Goal: Obtain resource: Obtain resource

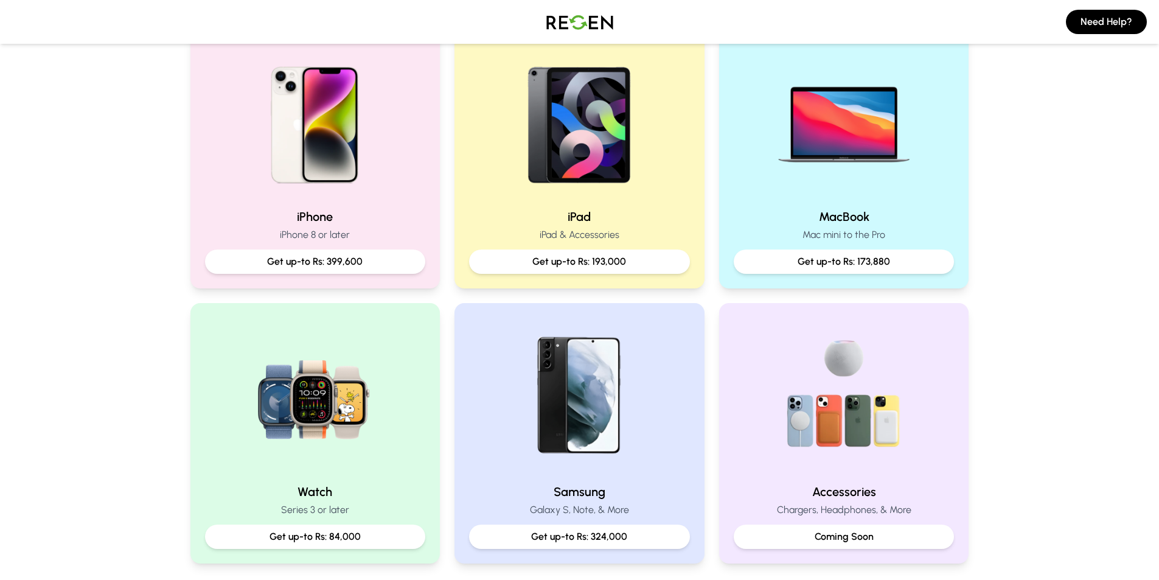
scroll to position [284, 0]
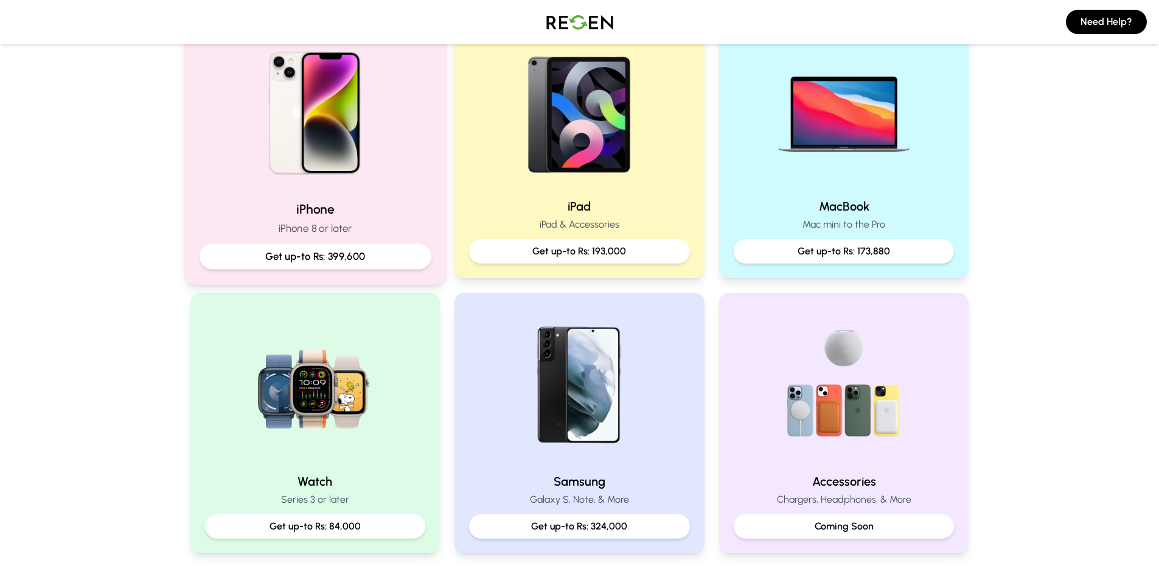
click at [307, 256] on p "Get up-to Rs: 399,600" at bounding box center [314, 256] width 211 height 15
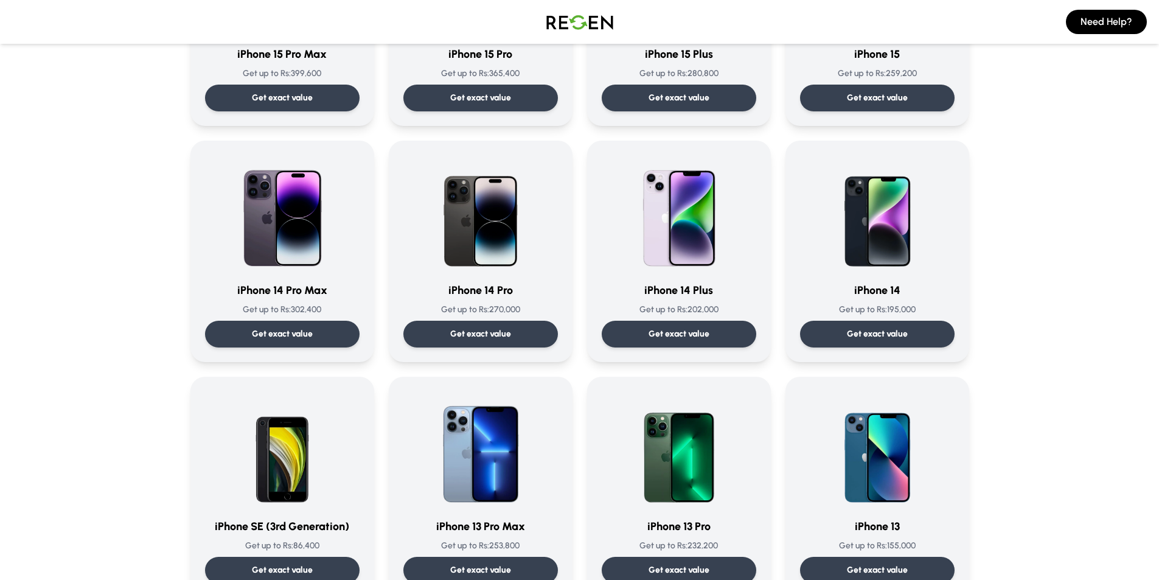
scroll to position [243, 0]
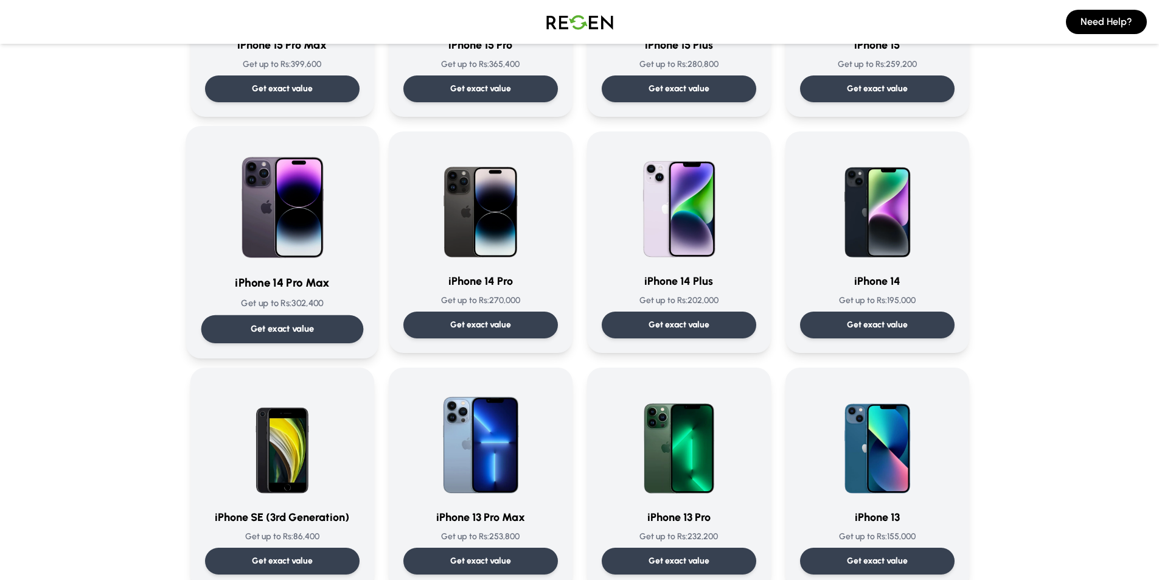
click at [290, 327] on p "Get exact value" at bounding box center [282, 329] width 64 height 13
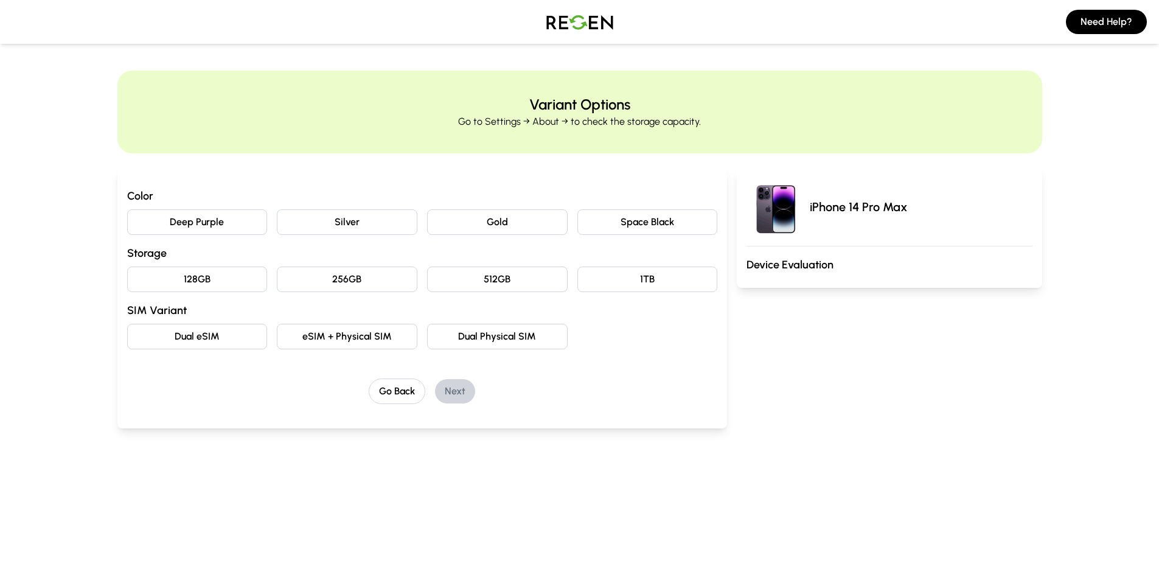
click at [211, 222] on button "Deep Purple" at bounding box center [197, 222] width 141 height 26
click at [215, 278] on button "128GB" at bounding box center [197, 280] width 141 height 26
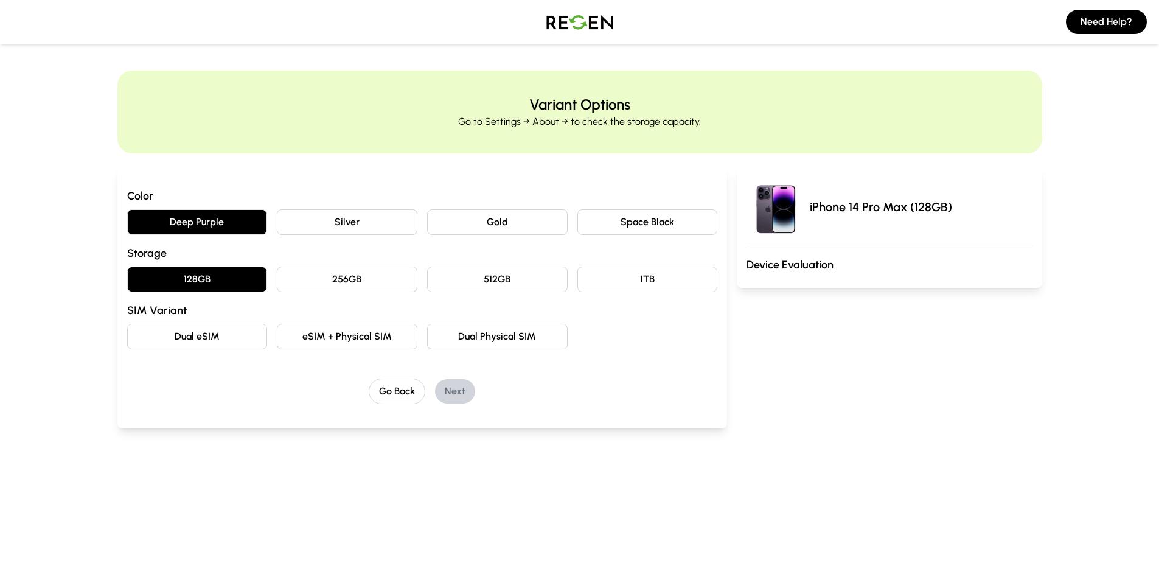
click at [363, 340] on button "eSIM + Physical SIM" at bounding box center [347, 337] width 141 height 26
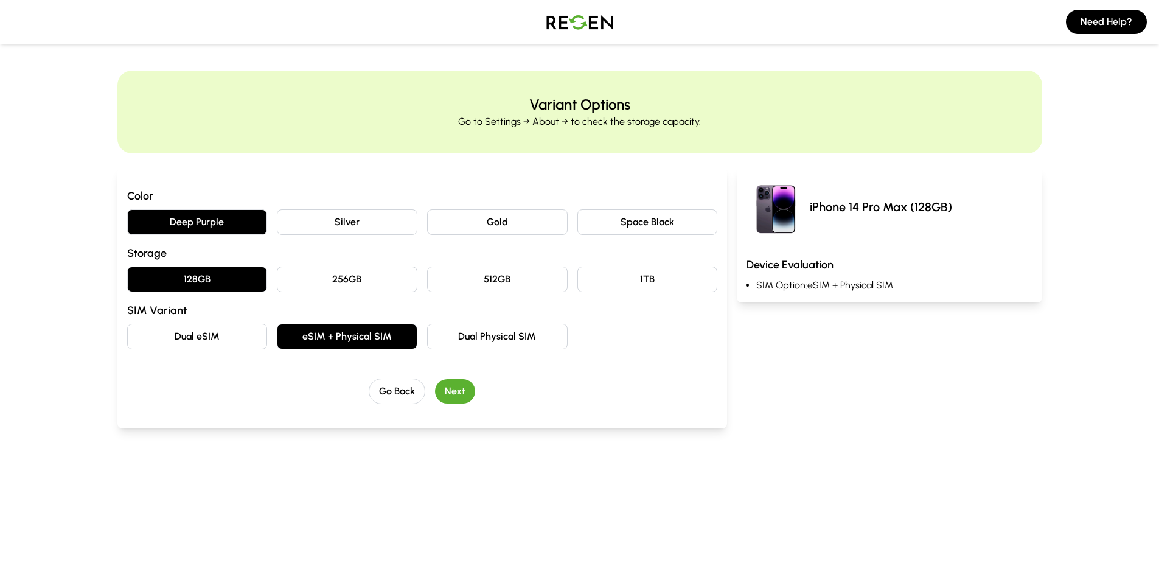
click at [459, 392] on button "Next" at bounding box center [455, 391] width 40 height 24
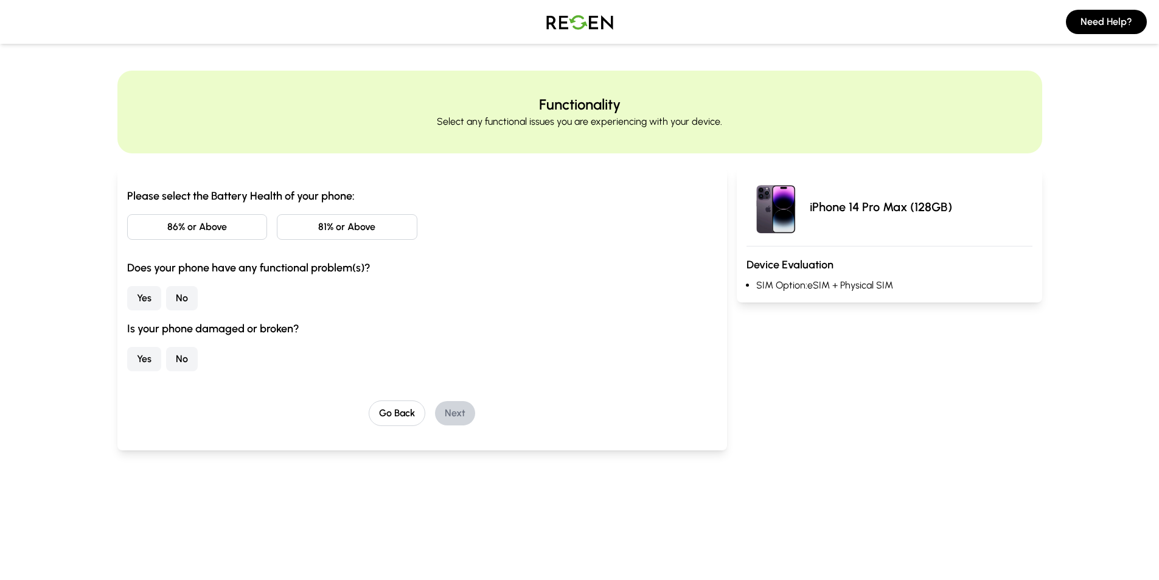
click at [332, 228] on button "81% or Above" at bounding box center [347, 227] width 141 height 26
click at [180, 298] on button "No" at bounding box center [182, 298] width 32 height 24
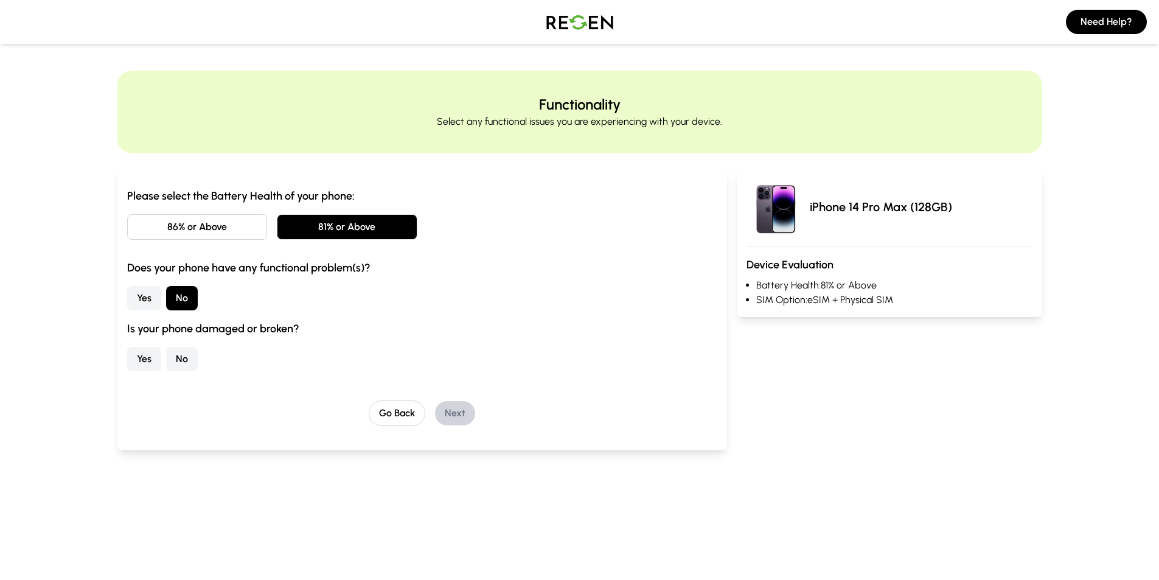
click at [181, 362] on button "No" at bounding box center [182, 359] width 32 height 24
click at [462, 414] on button "Next" at bounding box center [455, 413] width 40 height 24
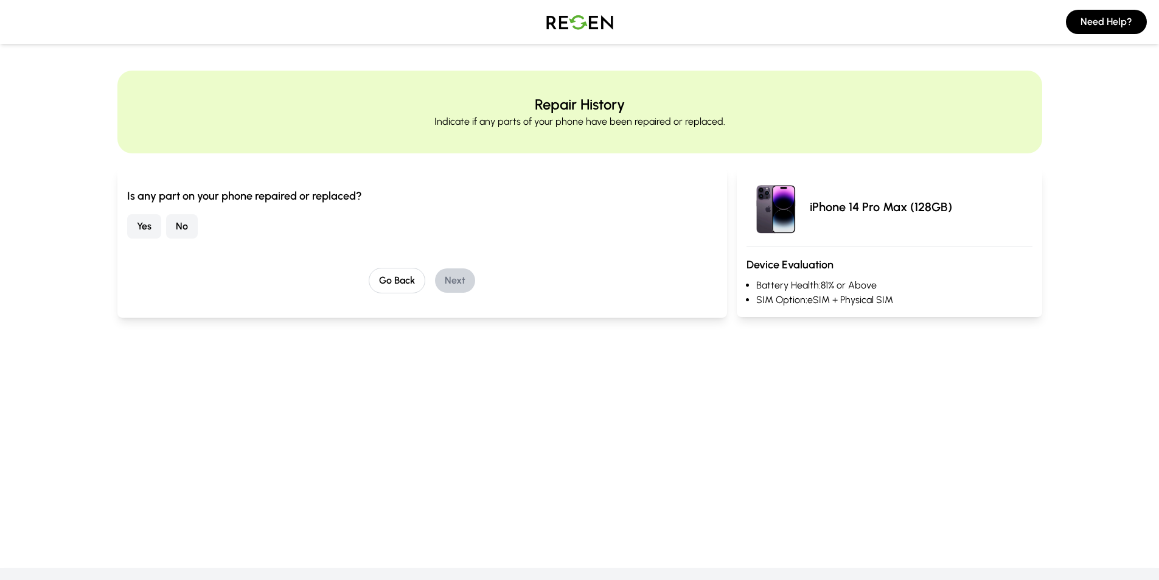
click at [181, 232] on button "No" at bounding box center [182, 226] width 32 height 24
click at [451, 283] on button "Next" at bounding box center [455, 280] width 40 height 24
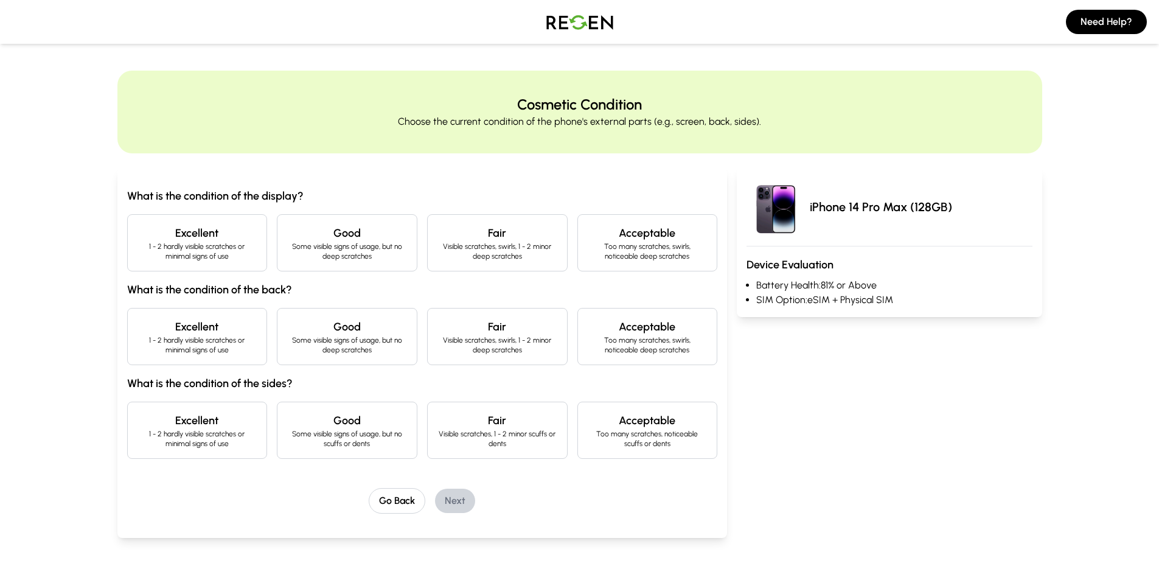
click at [232, 243] on p "1 - 2 hardly visible scratches or minimal signs of use" at bounding box center [198, 251] width 120 height 19
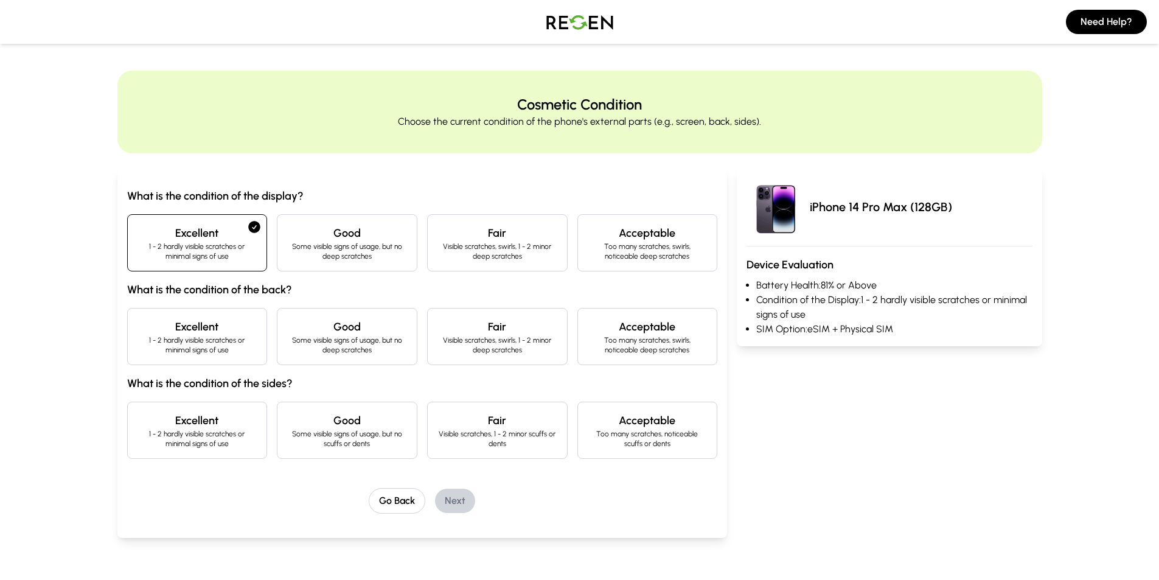
click at [218, 335] on h4 "Excellent" at bounding box center [198, 326] width 120 height 17
click at [211, 434] on p "1 - 2 hardly visible scratches or minimal signs of use" at bounding box center [198, 438] width 120 height 19
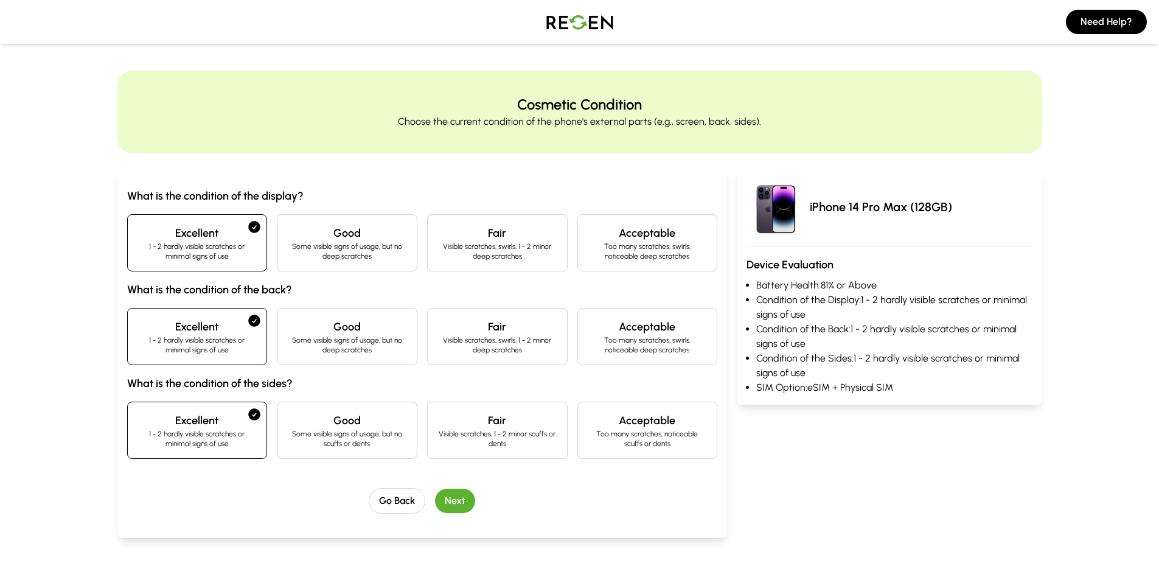
click at [456, 499] on button "Next" at bounding box center [455, 501] width 40 height 24
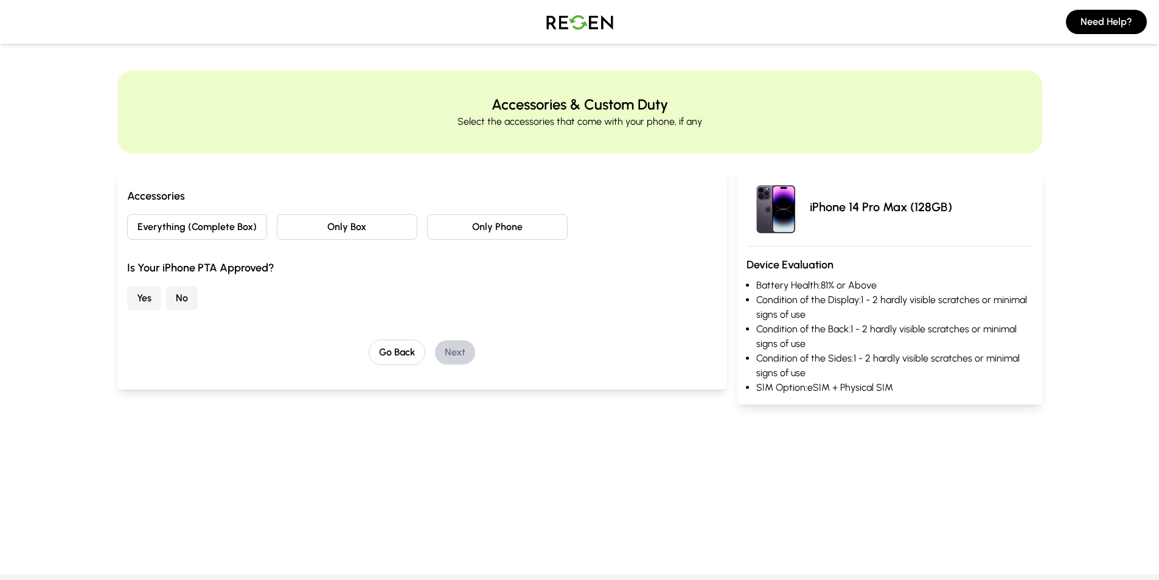
click at [212, 228] on button "Everything (Complete Box)" at bounding box center [197, 227] width 141 height 26
click at [138, 296] on button "Yes" at bounding box center [144, 298] width 34 height 24
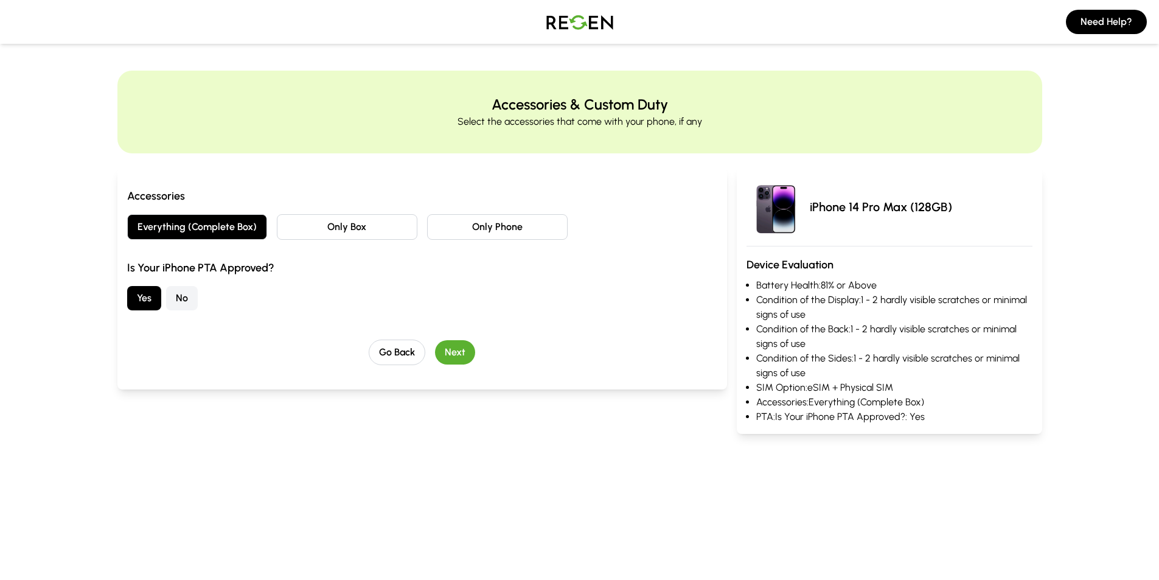
click at [450, 352] on button "Next" at bounding box center [455, 352] width 40 height 24
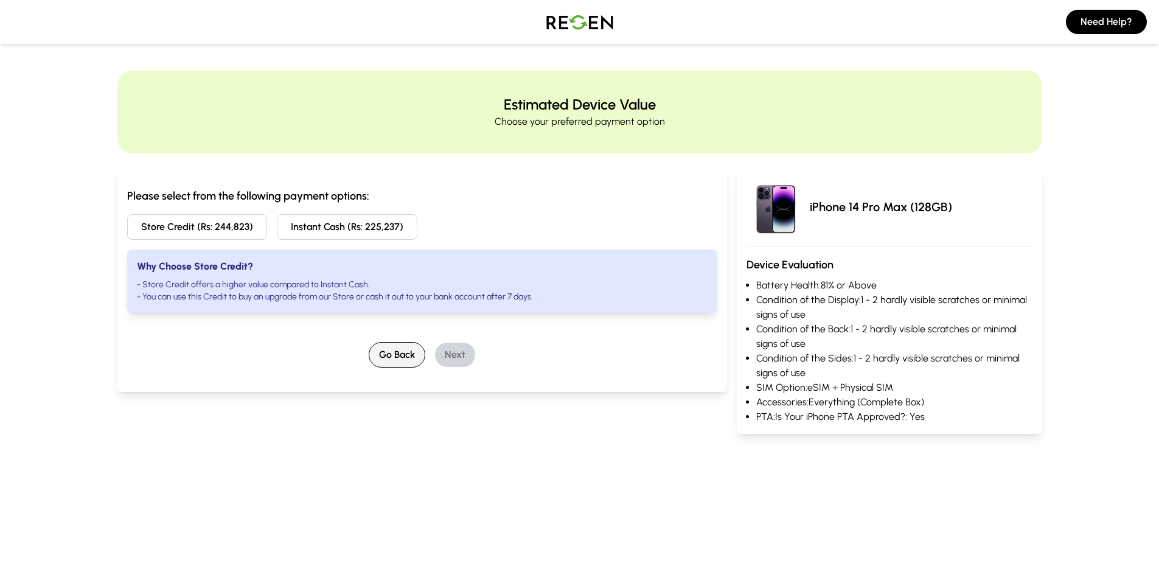
click at [397, 354] on button "Go Back" at bounding box center [397, 355] width 57 height 26
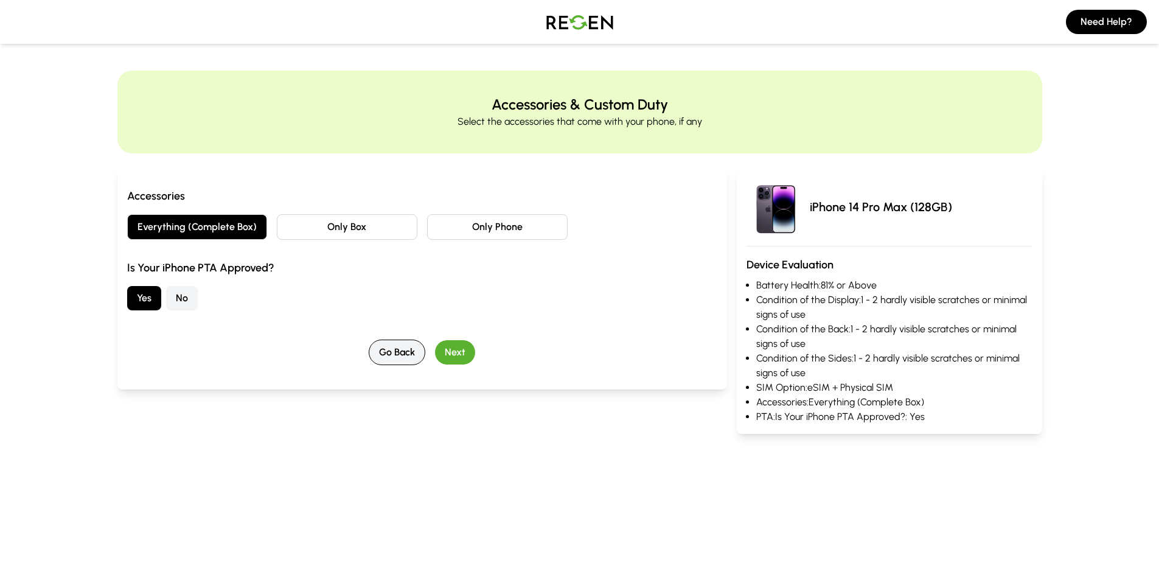
click at [397, 354] on button "Go Back" at bounding box center [397, 353] width 57 height 26
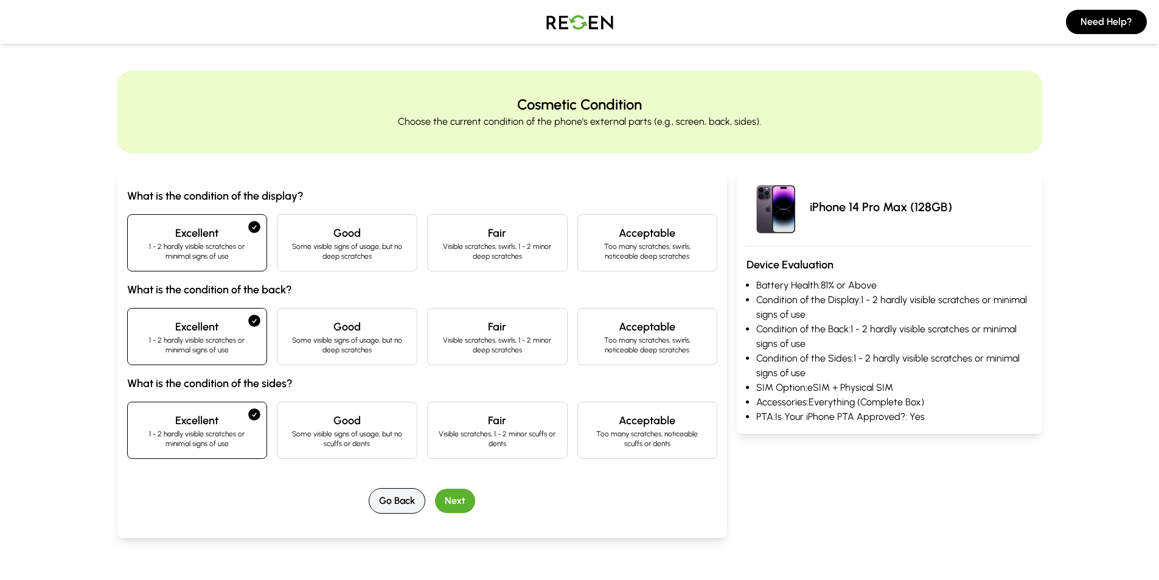
click at [396, 503] on button "Go Back" at bounding box center [397, 501] width 57 height 26
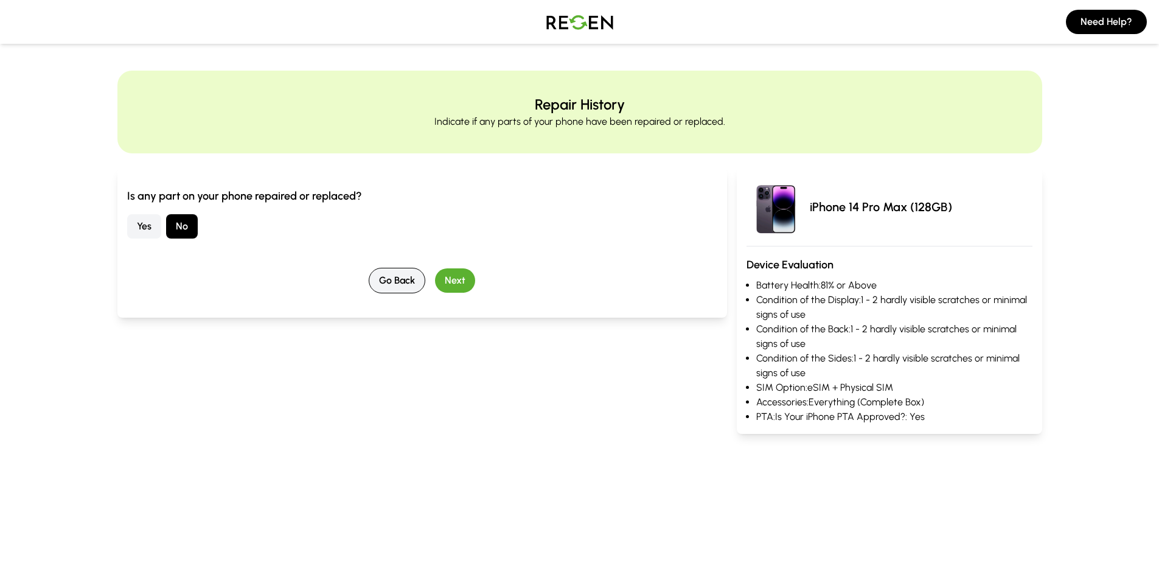
click at [379, 281] on button "Go Back" at bounding box center [397, 281] width 57 height 26
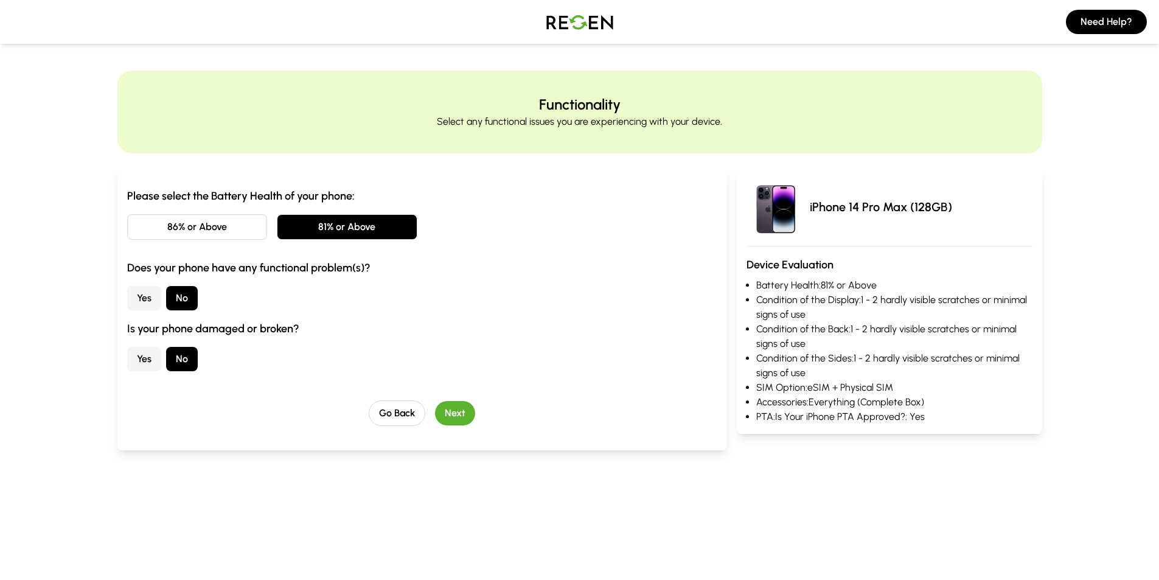
click at [225, 229] on button "86% or Above" at bounding box center [197, 227] width 141 height 26
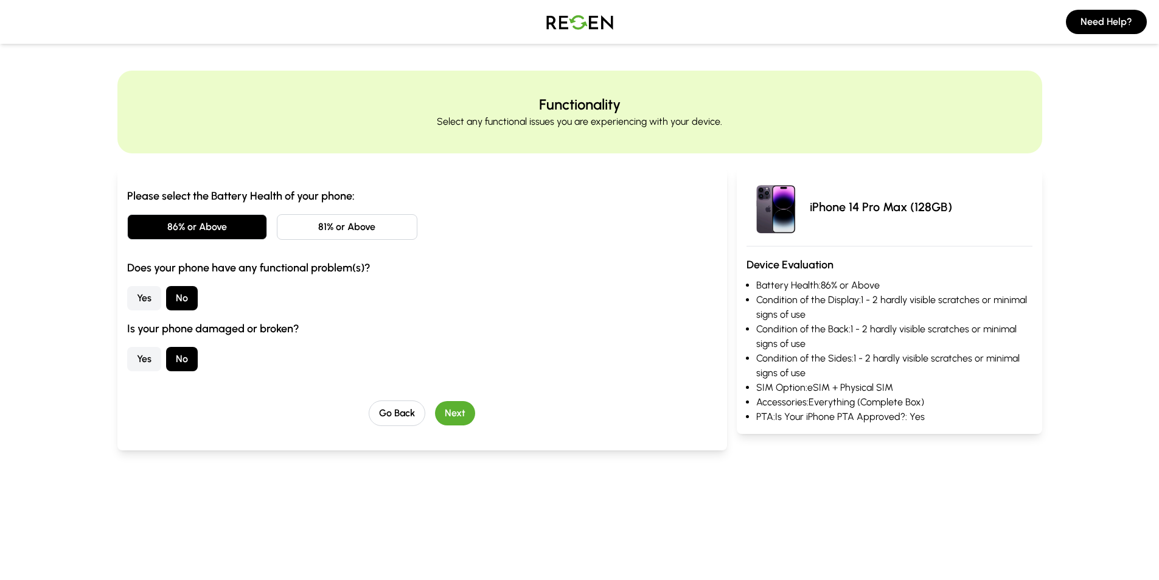
click at [455, 415] on button "Next" at bounding box center [455, 413] width 40 height 24
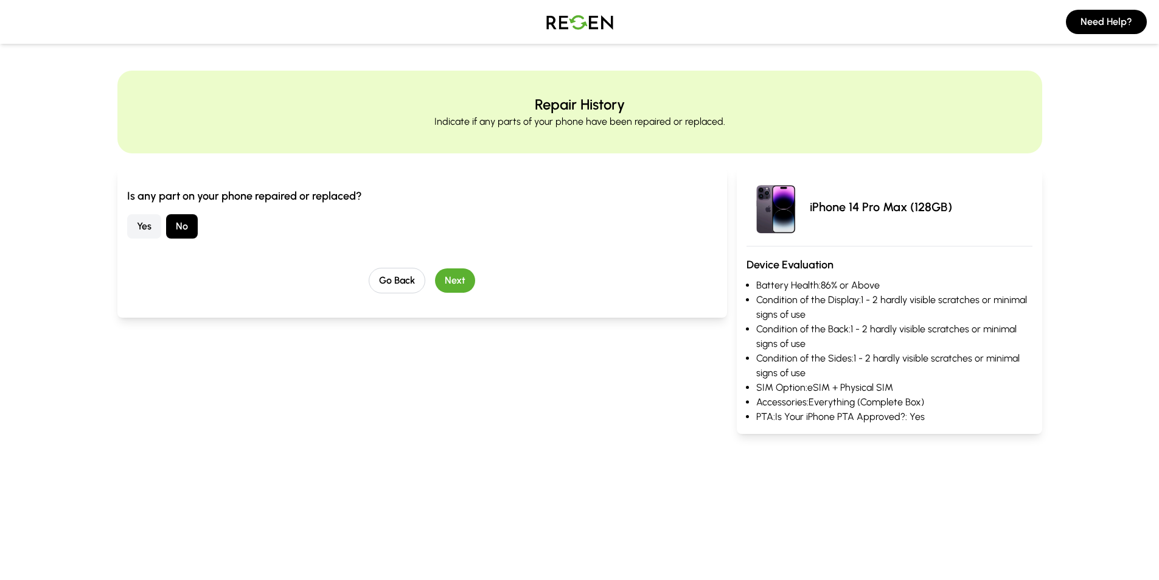
click at [455, 278] on button "Next" at bounding box center [455, 280] width 40 height 24
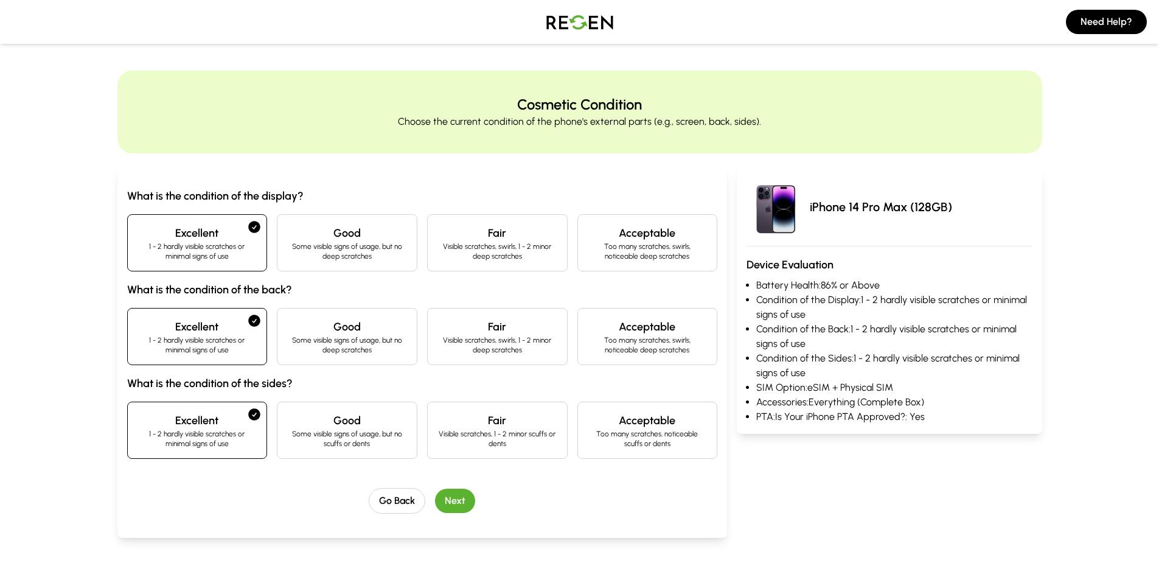
click at [451, 500] on button "Next" at bounding box center [455, 501] width 40 height 24
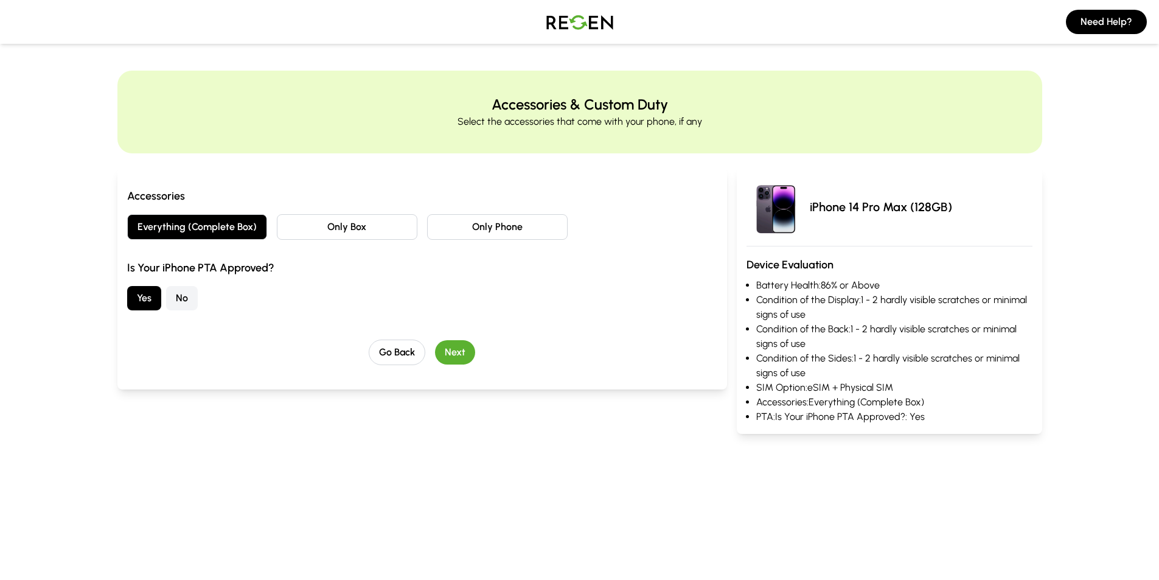
click at [457, 348] on button "Next" at bounding box center [455, 352] width 40 height 24
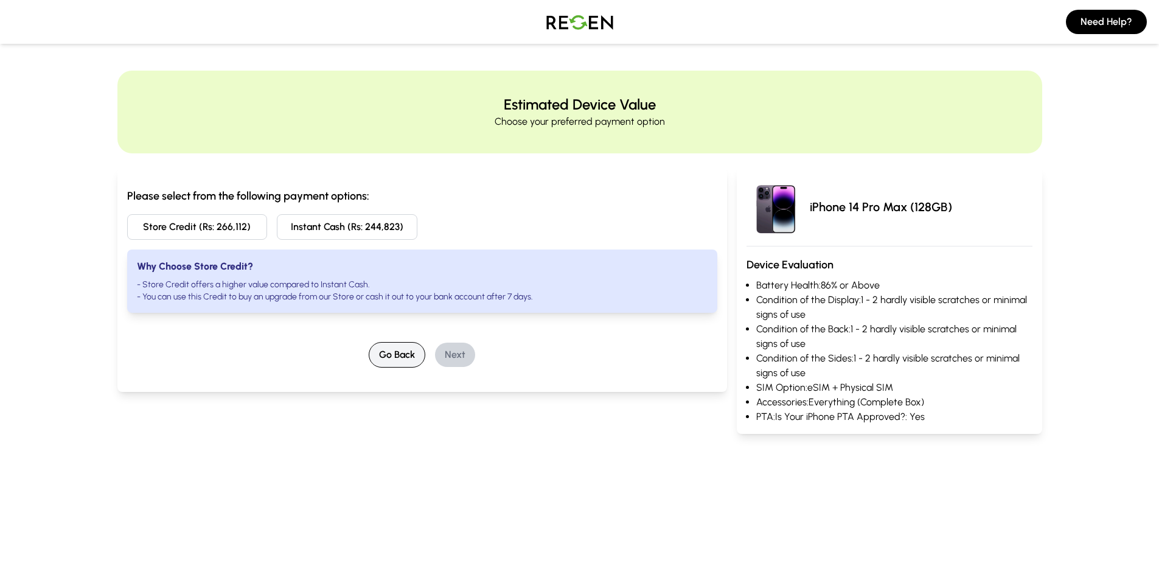
click at [398, 358] on button "Go Back" at bounding box center [397, 355] width 57 height 26
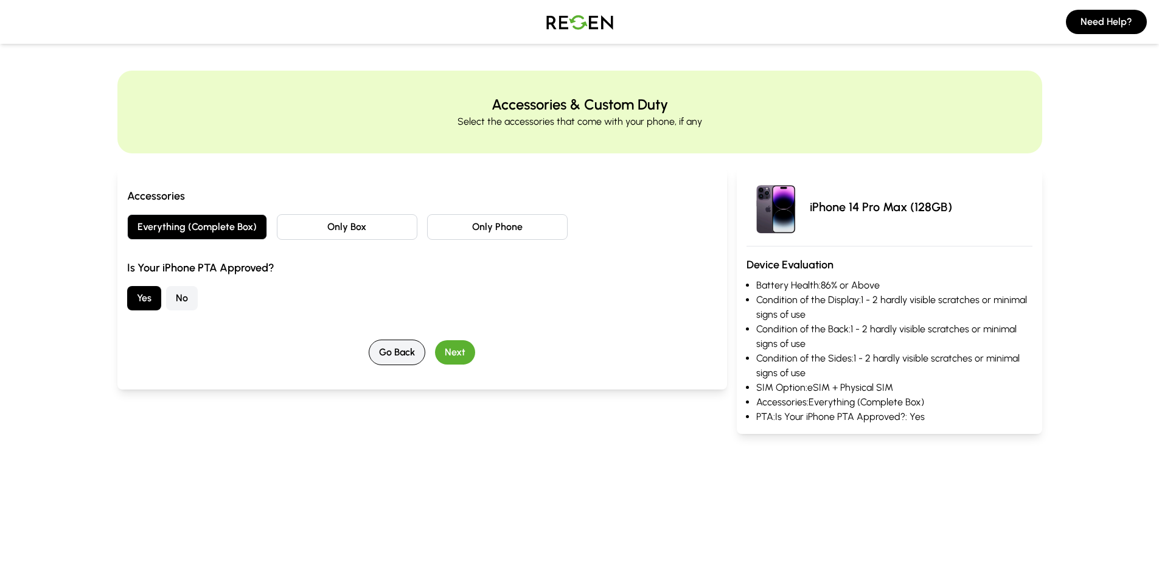
click at [398, 358] on button "Go Back" at bounding box center [397, 353] width 57 height 26
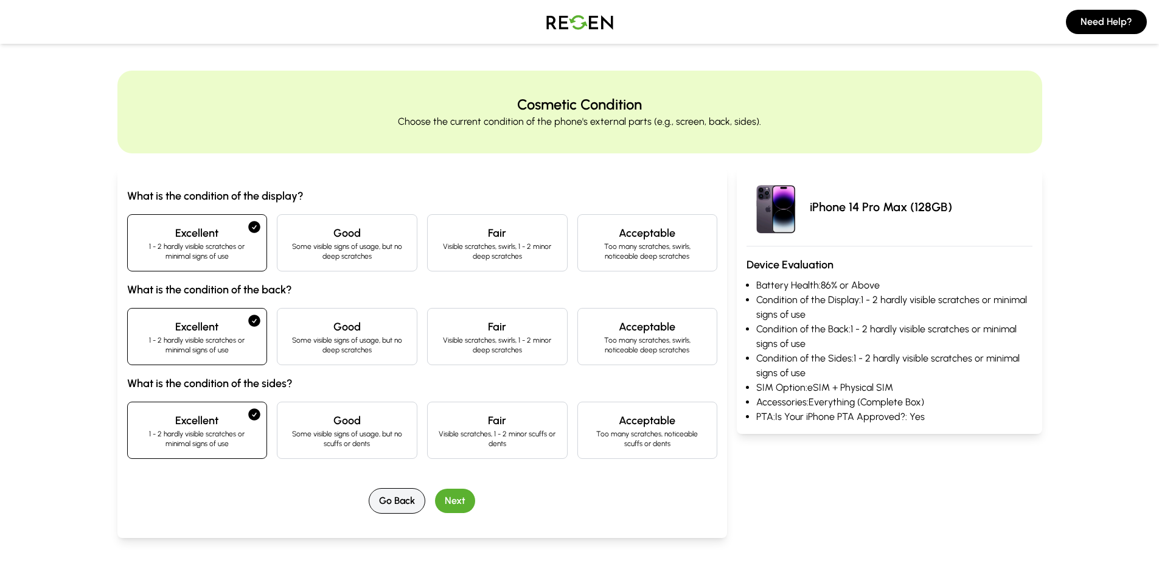
click at [391, 503] on button "Go Back" at bounding box center [397, 501] width 57 height 26
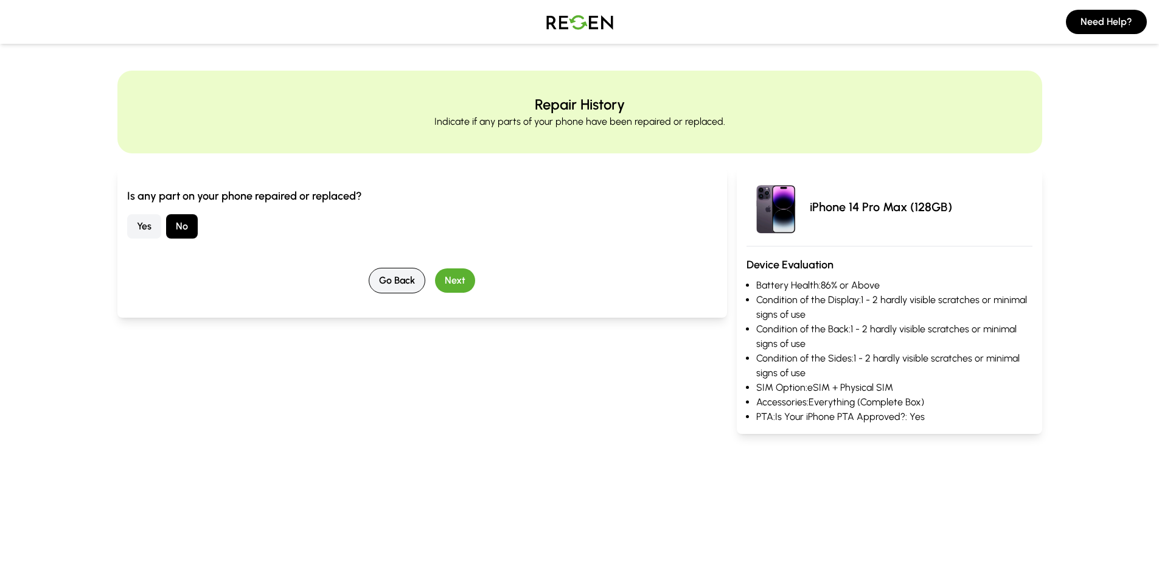
click at [394, 284] on button "Go Back" at bounding box center [397, 281] width 57 height 26
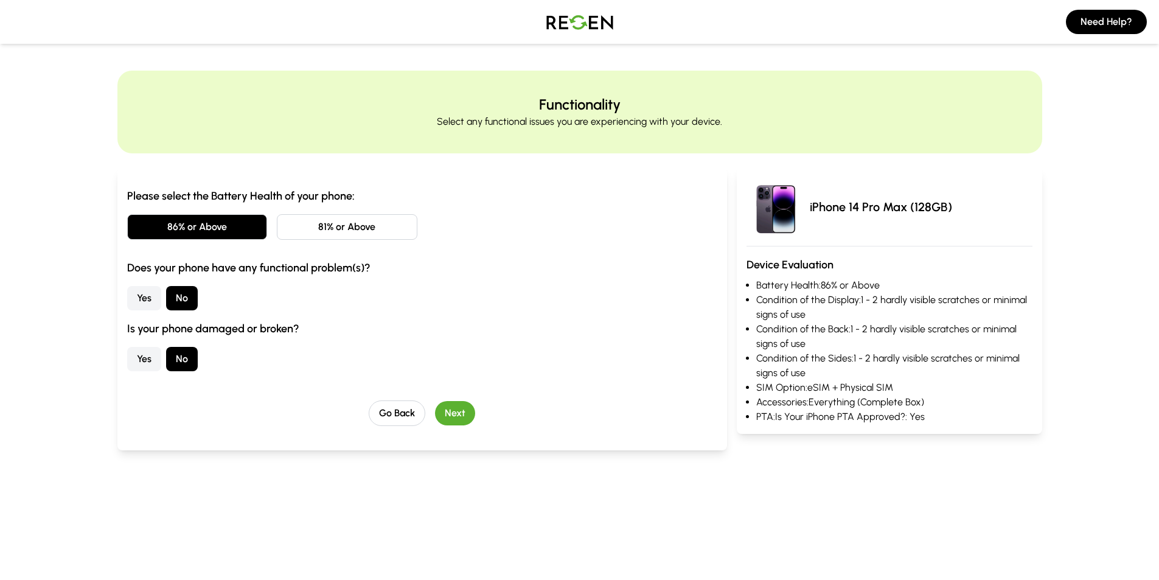
click at [353, 228] on button "81% or Above" at bounding box center [347, 227] width 141 height 26
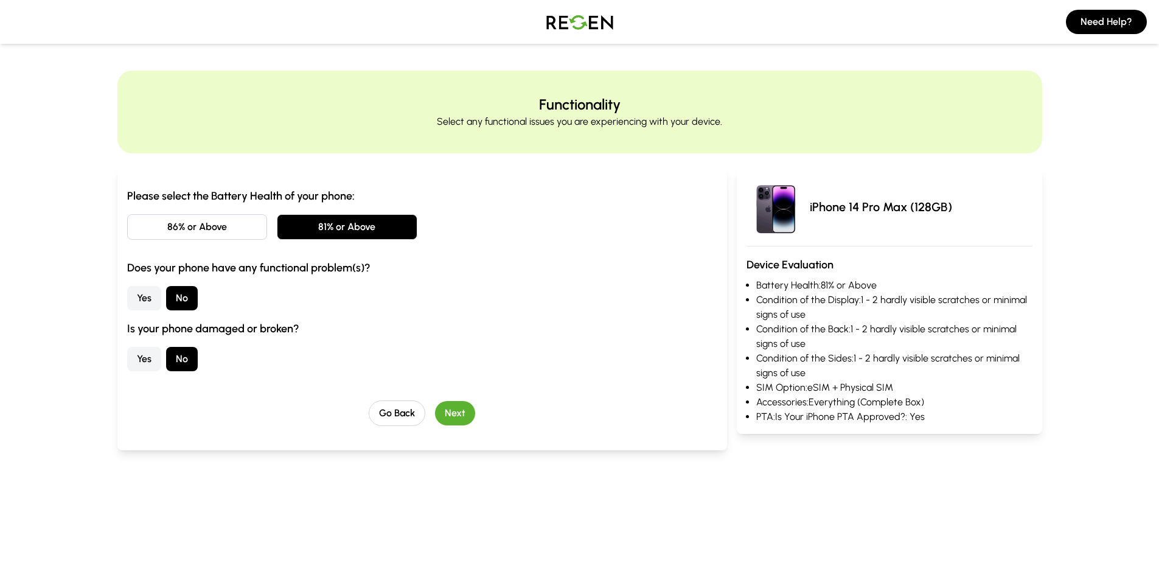
click at [459, 413] on button "Next" at bounding box center [455, 413] width 40 height 24
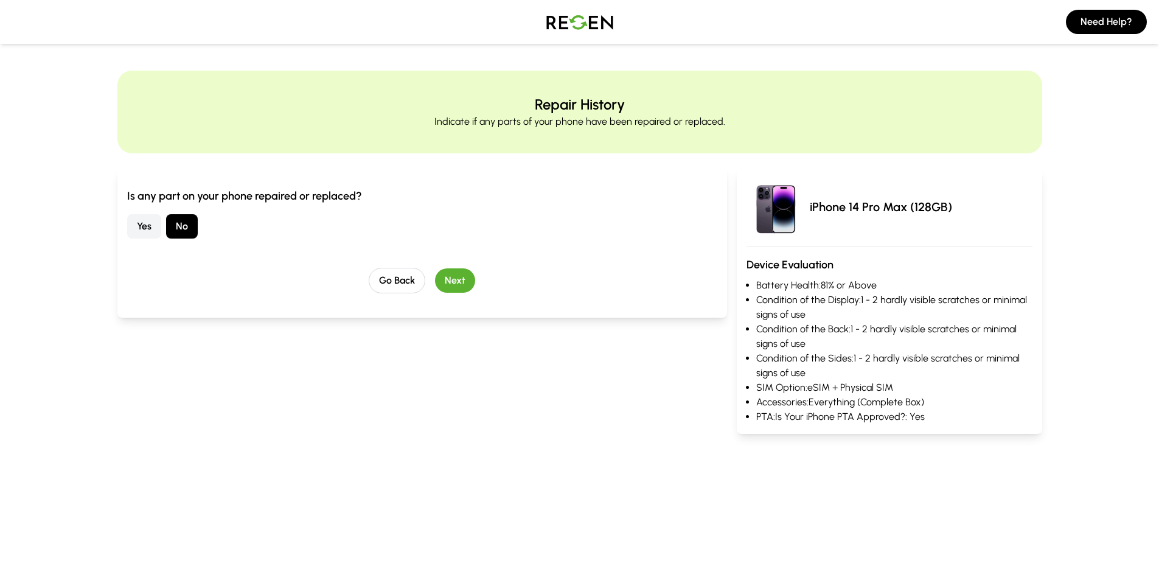
click at [457, 283] on button "Next" at bounding box center [455, 280] width 40 height 24
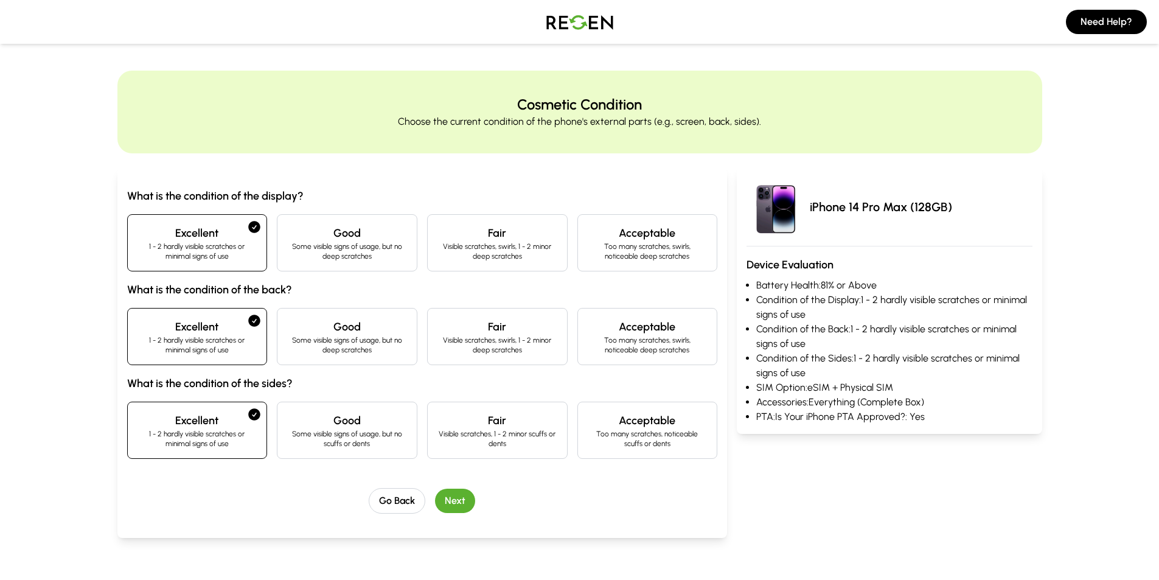
click at [458, 501] on button "Next" at bounding box center [455, 501] width 40 height 24
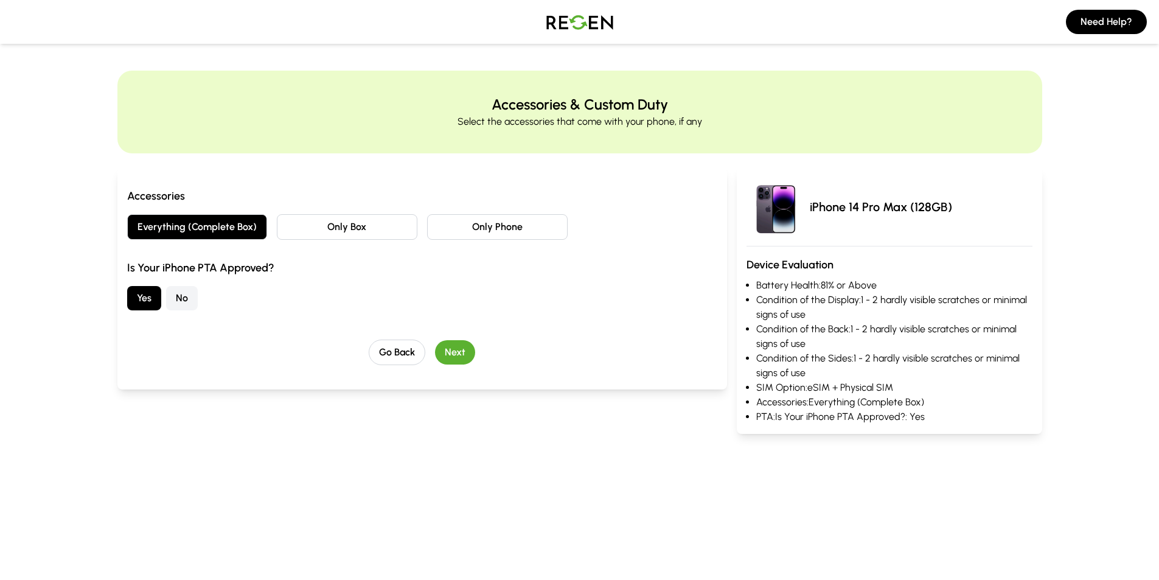
click at [455, 351] on button "Next" at bounding box center [455, 352] width 40 height 24
